Goal: Check status

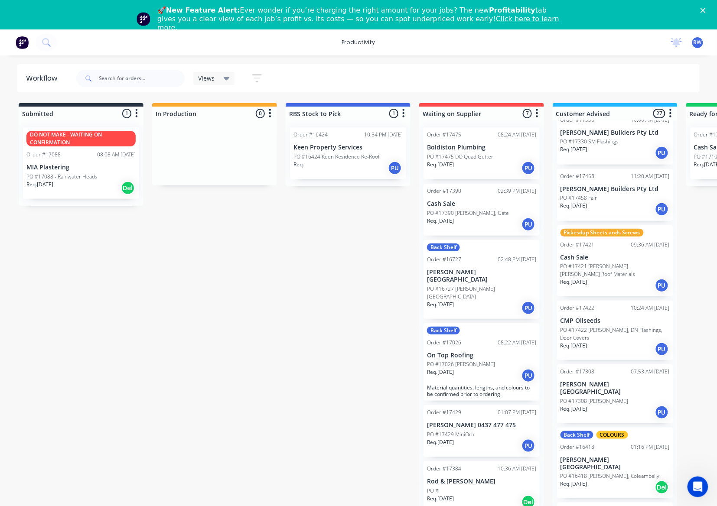
scroll to position [115, 0]
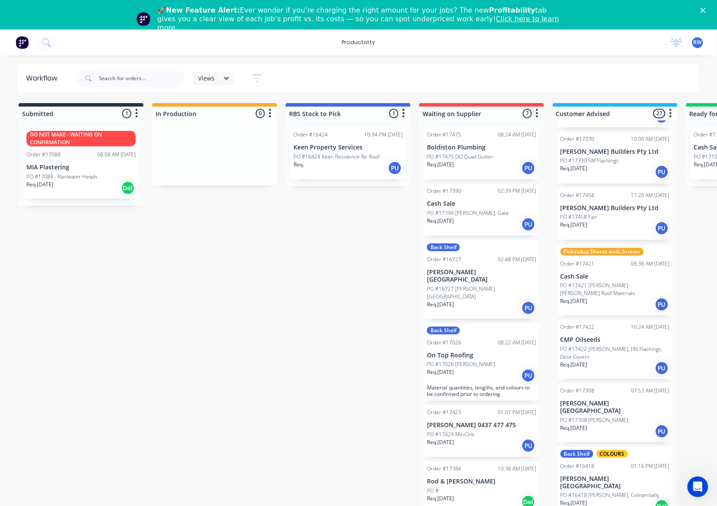
click at [616, 224] on div "Req. [DATE] PU" at bounding box center [614, 228] width 109 height 15
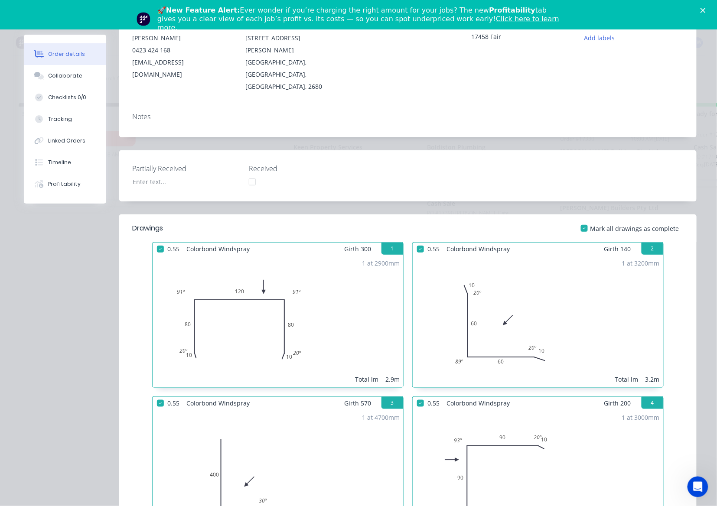
scroll to position [0, 0]
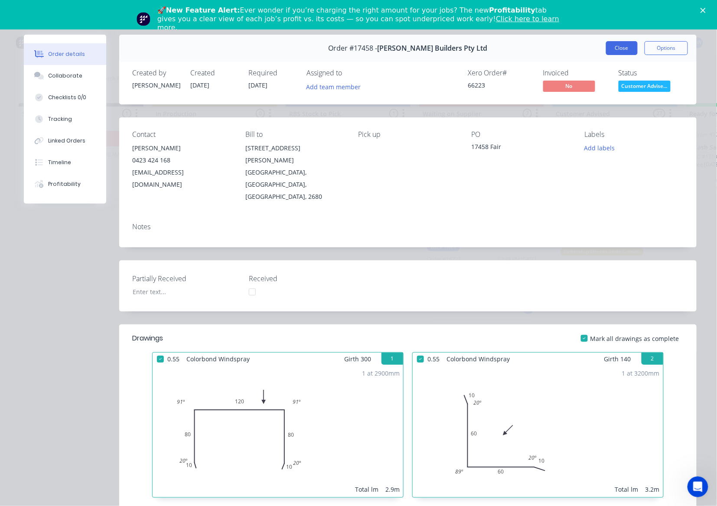
click at [621, 44] on button "Close" at bounding box center [622, 48] width 32 height 14
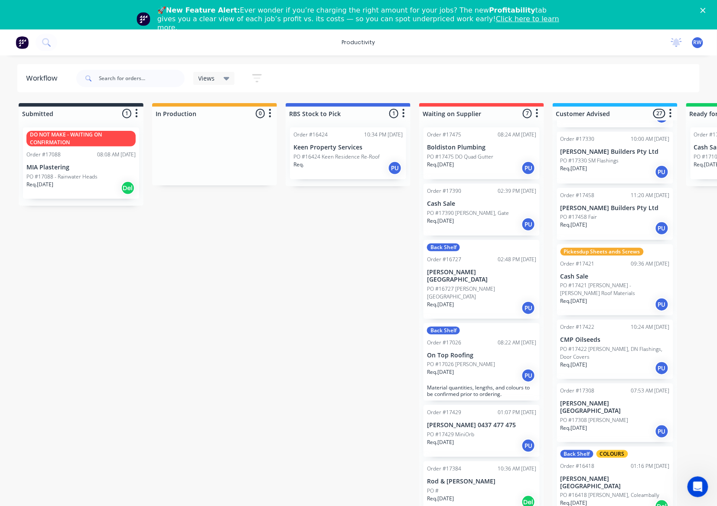
click at [619, 174] on div "Req. [DATE] PU" at bounding box center [614, 172] width 109 height 15
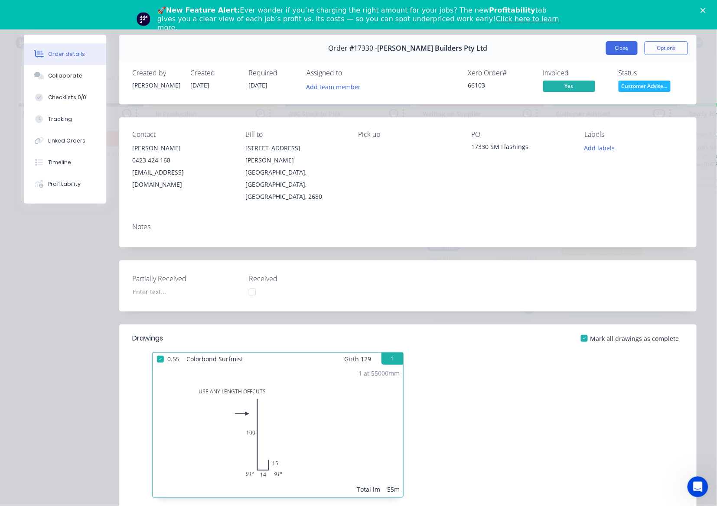
click at [606, 46] on button "Close" at bounding box center [622, 48] width 32 height 14
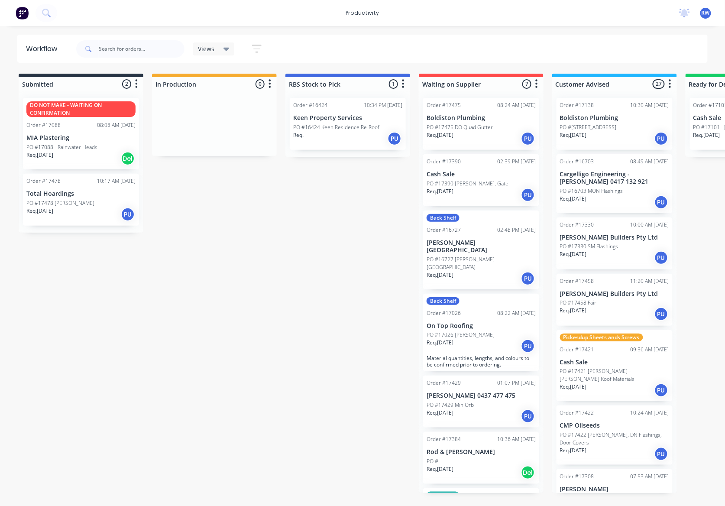
click at [63, 211] on div "Req. 04/09/25 PU" at bounding box center [80, 214] width 109 height 15
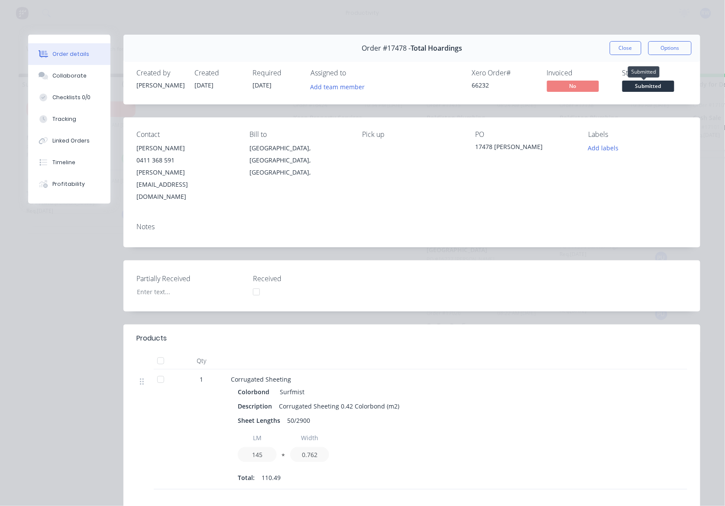
drag, startPoint x: 633, startPoint y: 89, endPoint x: 643, endPoint y: 92, distance: 10.3
click at [635, 89] on span "Submitted" at bounding box center [649, 86] width 52 height 11
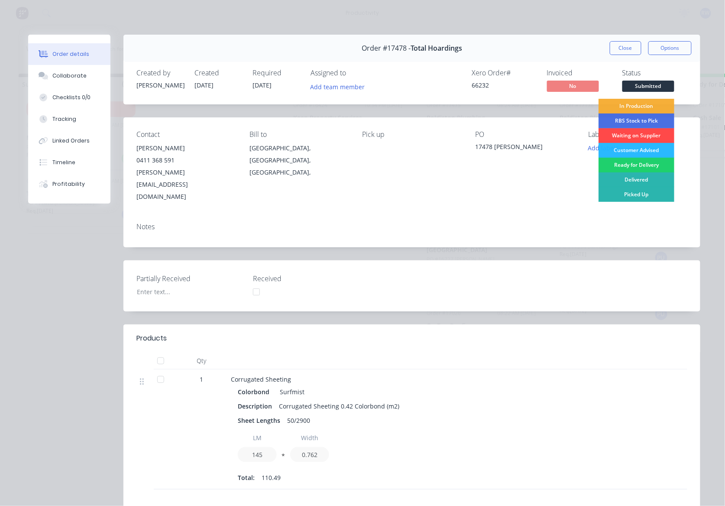
click at [637, 136] on div "Waiting on Supplier" at bounding box center [637, 135] width 76 height 15
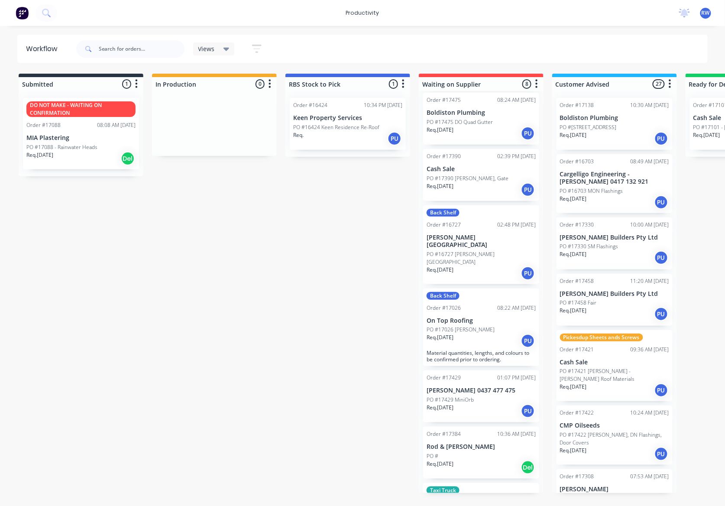
scroll to position [106, 0]
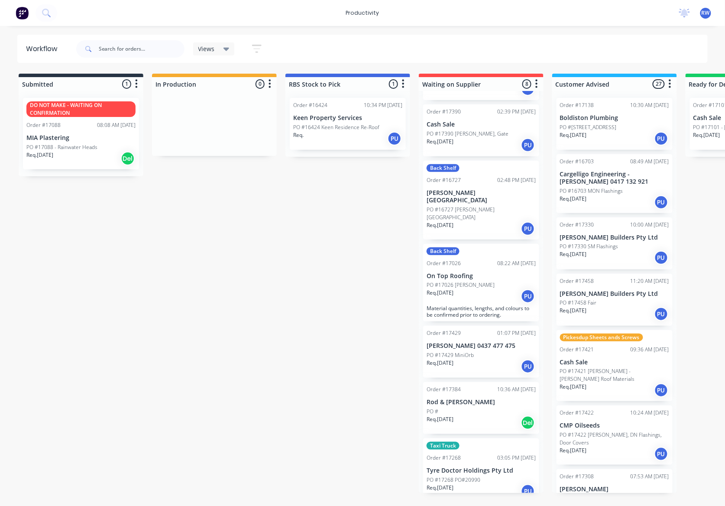
click at [477, 342] on p "[PERSON_NAME] 0437 477 475" at bounding box center [481, 345] width 109 height 7
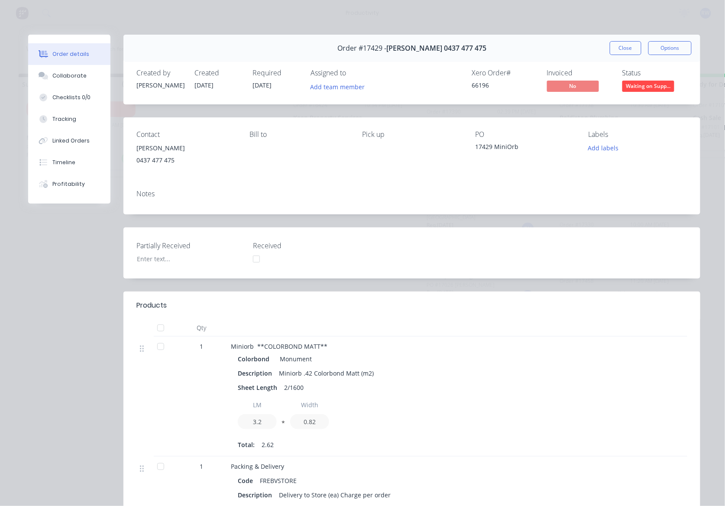
click at [159, 347] on div at bounding box center [160, 346] width 17 height 17
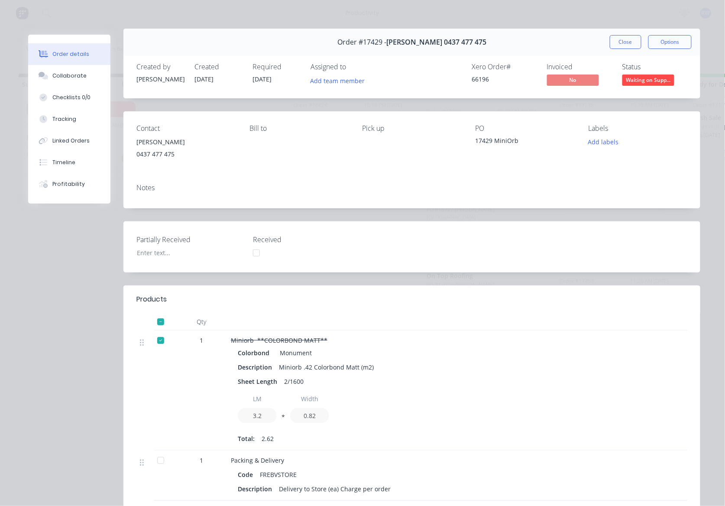
scroll to position [0, 0]
